Goal: Download file/media

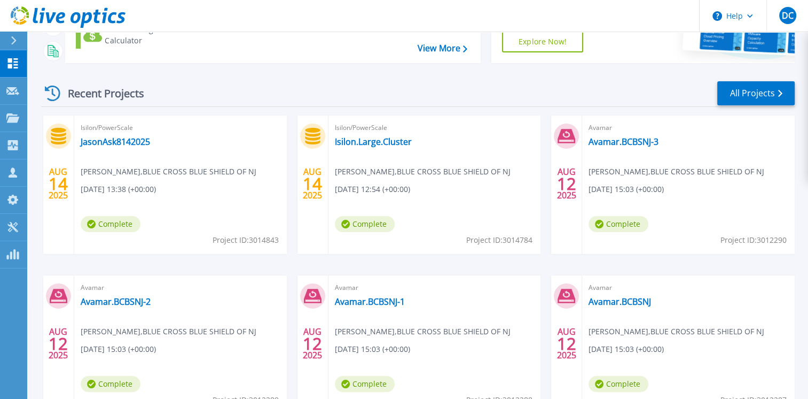
scroll to position [118, 0]
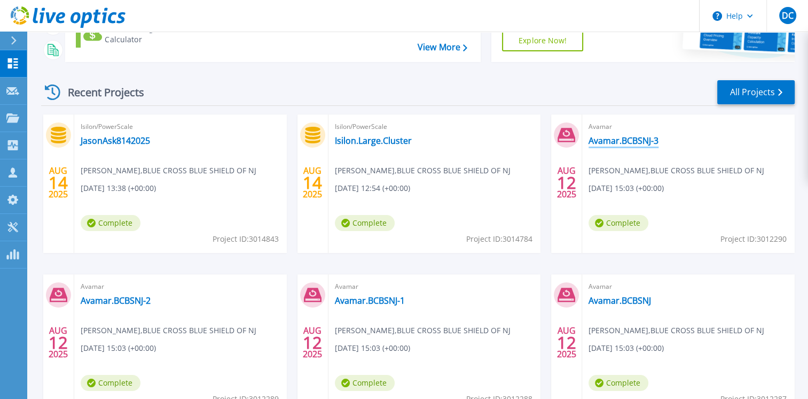
click at [628, 139] on link "Avamar.BCBSNJ-3" at bounding box center [624, 140] width 70 height 11
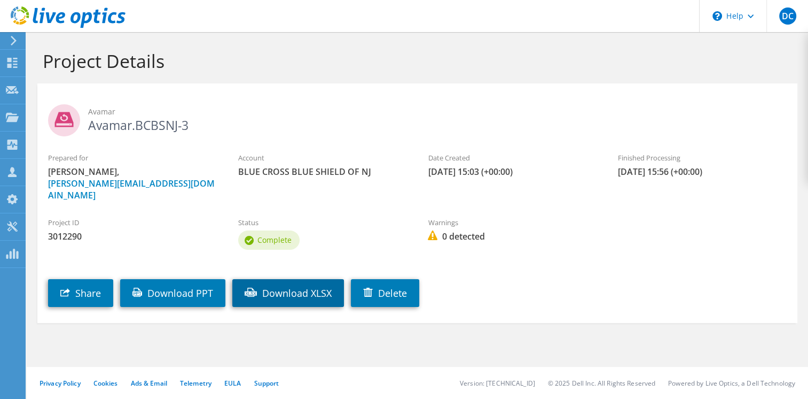
click at [294, 279] on link "Download XLSX" at bounding box center [288, 293] width 112 height 28
